Goal: Find specific page/section: Find specific page/section

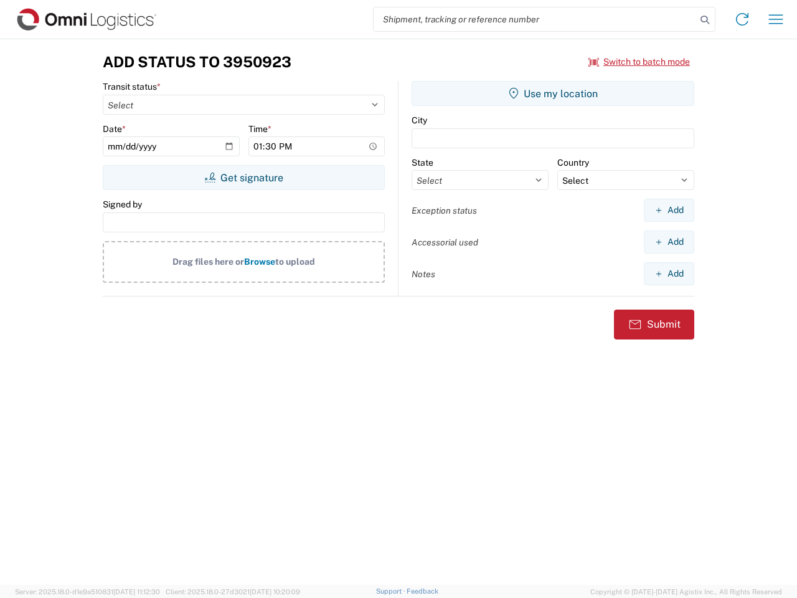
click at [535, 19] on input "search" at bounding box center [535, 19] width 323 height 24
click at [705, 20] on icon at bounding box center [704, 19] width 17 height 17
click at [742, 19] on icon at bounding box center [742, 19] width 20 height 20
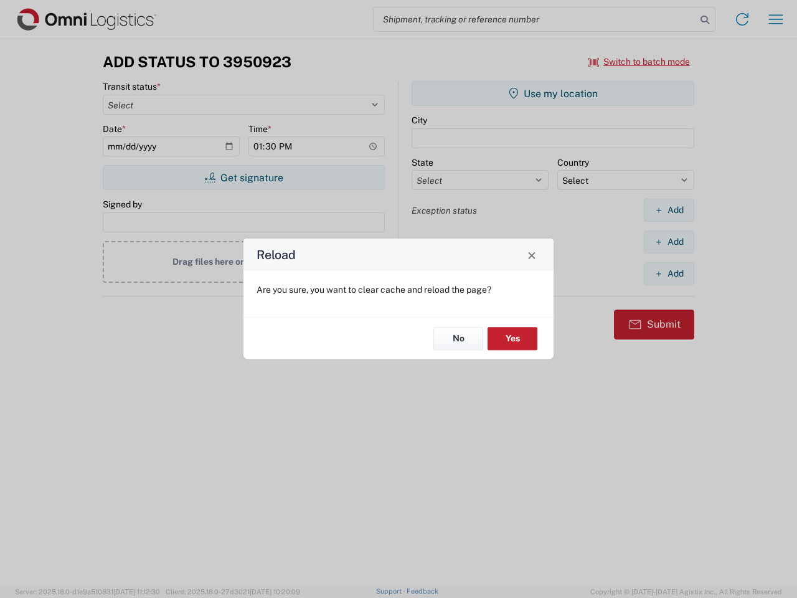
click at [776, 19] on div "Reload Are you sure, you want to clear cache and reload the page? No Yes" at bounding box center [398, 299] width 797 height 598
click at [640, 62] on div "Reload Are you sure, you want to clear cache and reload the page? No Yes" at bounding box center [398, 299] width 797 height 598
click at [244, 177] on div "Reload Are you sure, you want to clear cache and reload the page? No Yes" at bounding box center [398, 299] width 797 height 598
click at [553, 93] on div "Reload Are you sure, you want to clear cache and reload the page? No Yes" at bounding box center [398, 299] width 797 height 598
click at [669, 210] on div "Reload Are you sure, you want to clear cache and reload the page? No Yes" at bounding box center [398, 299] width 797 height 598
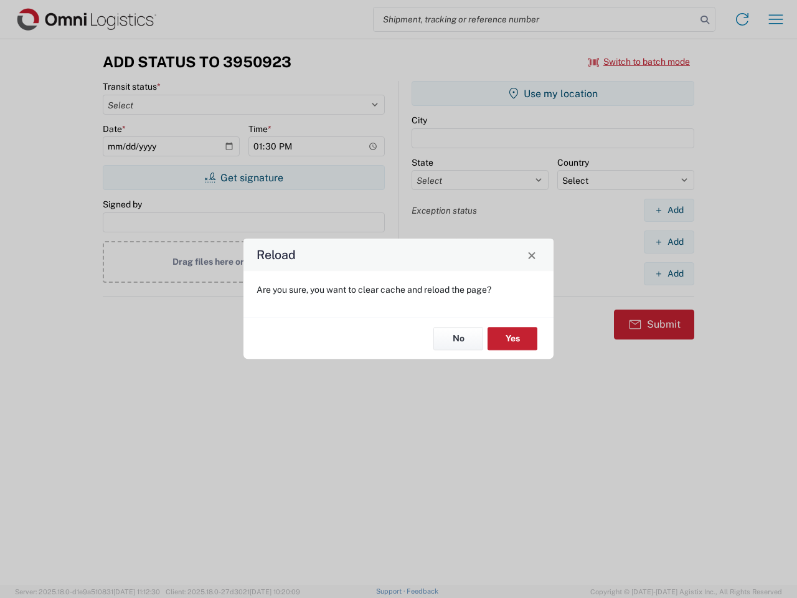
click at [669, 242] on div "Reload Are you sure, you want to clear cache and reload the page? No Yes" at bounding box center [398, 299] width 797 height 598
click at [669, 273] on div "Reload Are you sure, you want to clear cache and reload the page? No Yes" at bounding box center [398, 299] width 797 height 598
